Goal: Navigation & Orientation: Find specific page/section

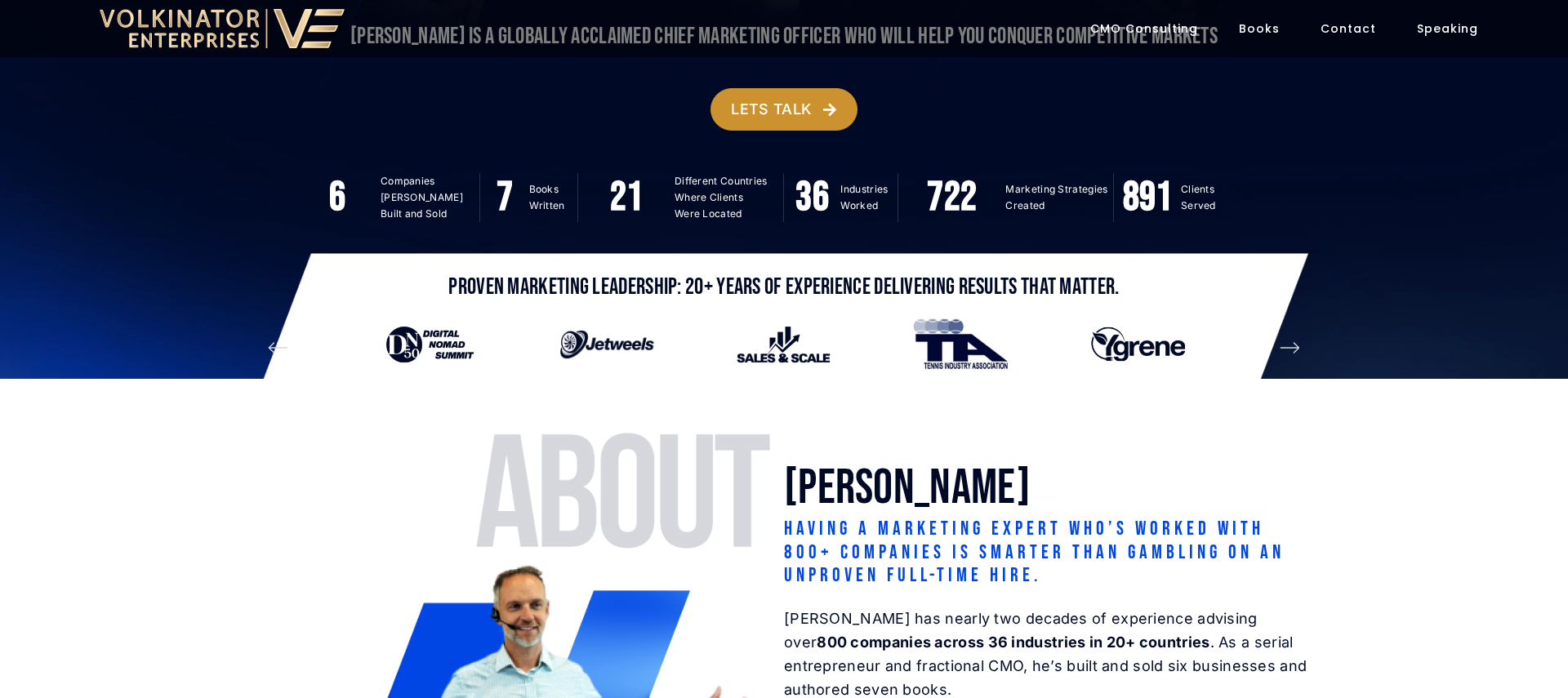
scroll to position [407, 0]
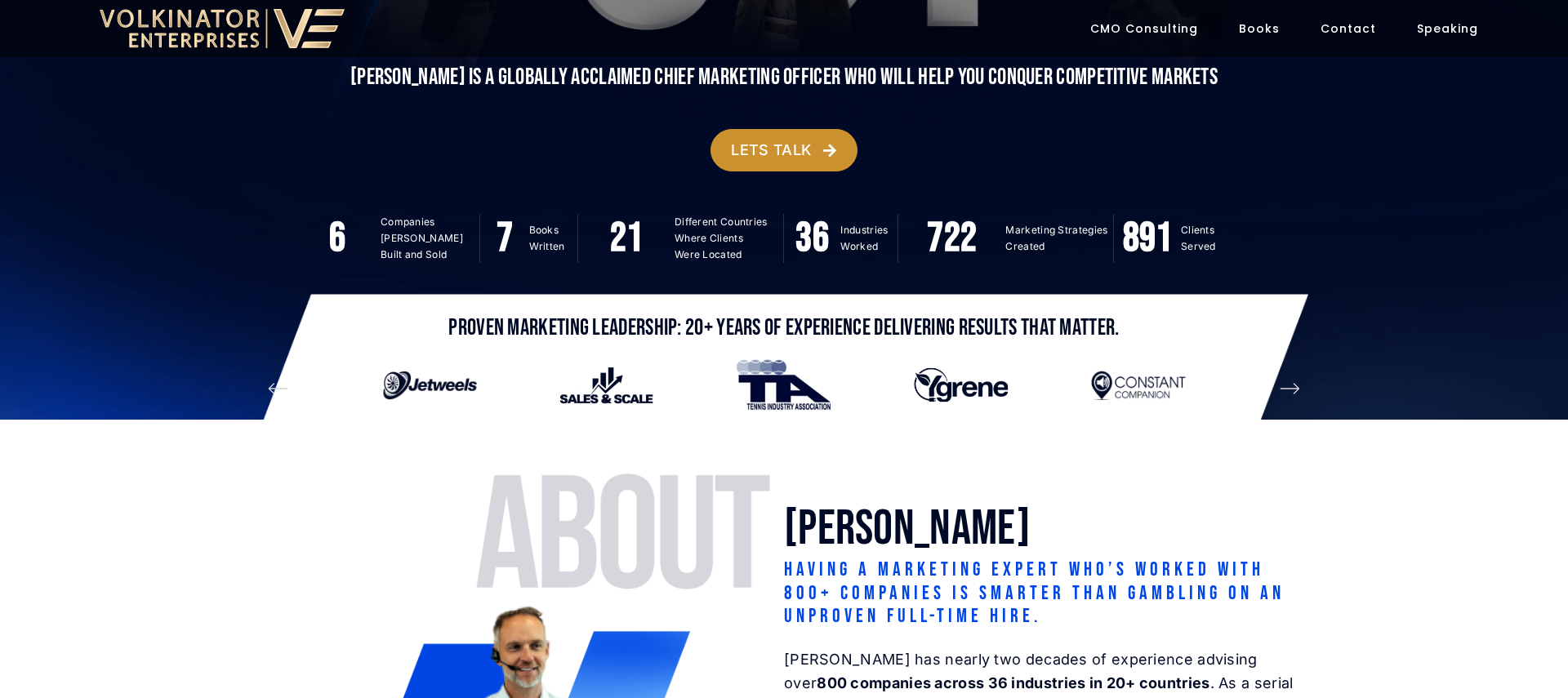
click at [1279, 34] on link "Books" at bounding box center [1259, 28] width 41 height 33
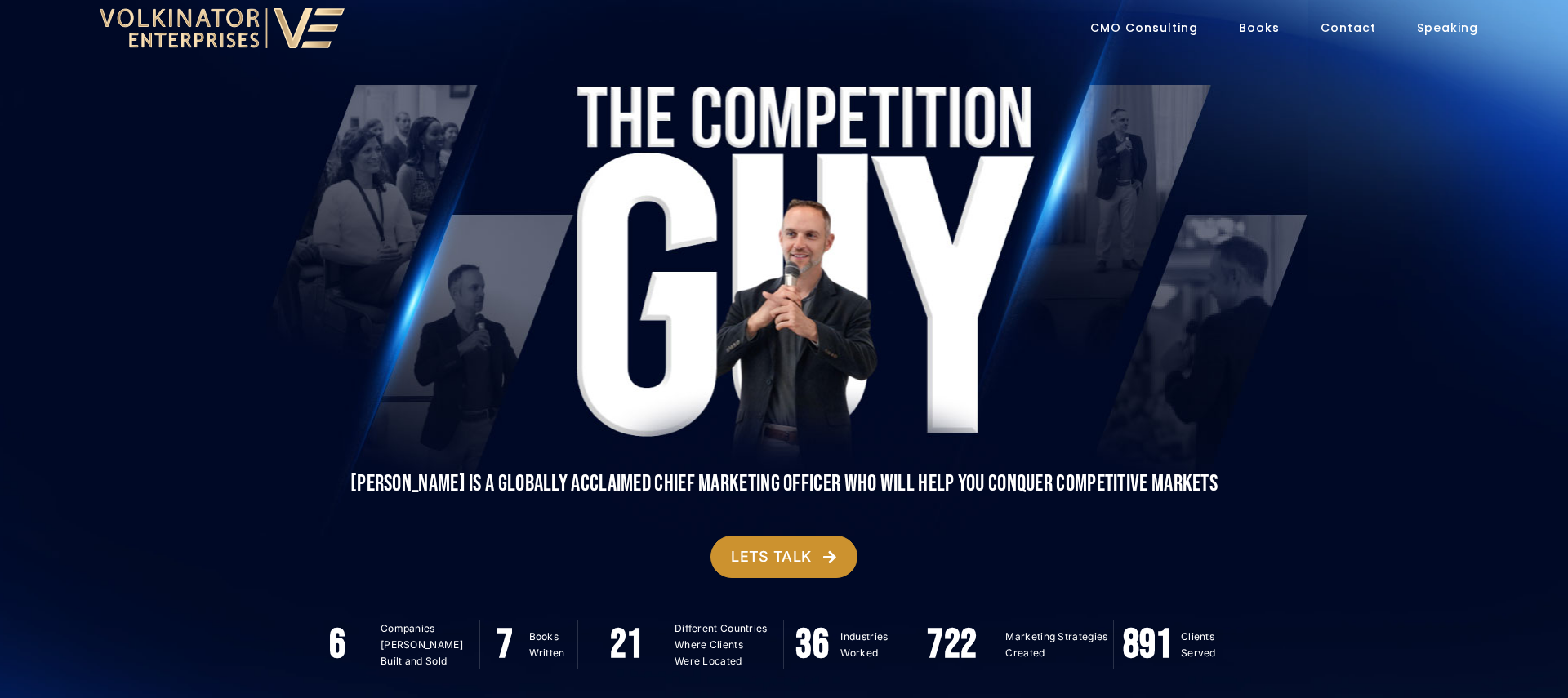
click at [1193, 28] on link "CMO Consulting" at bounding box center [1144, 27] width 108 height 33
click at [1435, 32] on link "Speaking" at bounding box center [1447, 27] width 61 height 33
